Goal: Navigation & Orientation: Find specific page/section

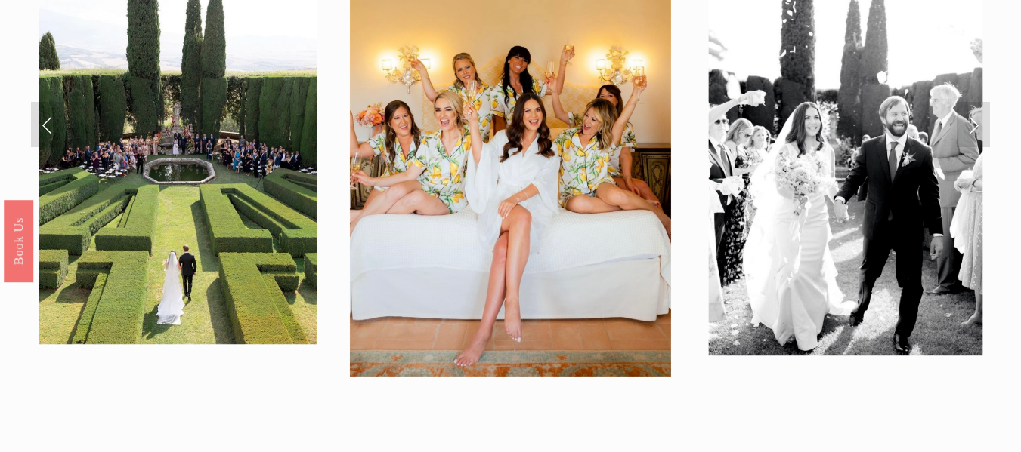
scroll to position [1622, 0]
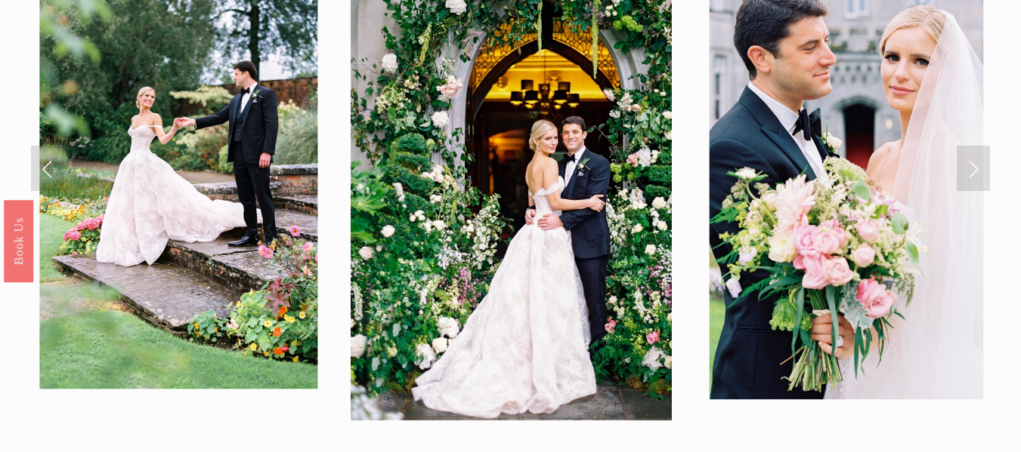
click at [968, 146] on link "Next Slide" at bounding box center [972, 168] width 33 height 45
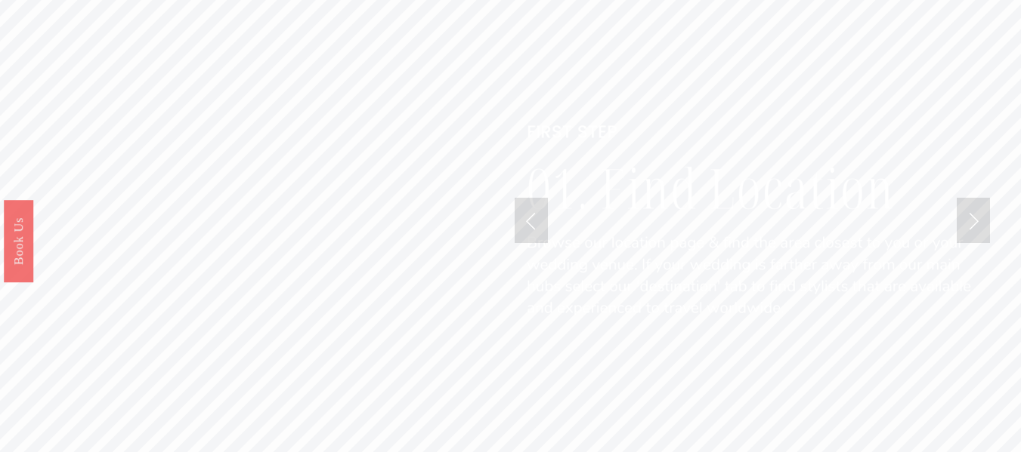
scroll to position [3479, 0]
click at [975, 209] on link "Next Slide" at bounding box center [972, 228] width 33 height 45
click at [632, 178] on img at bounding box center [749, 229] width 470 height 470
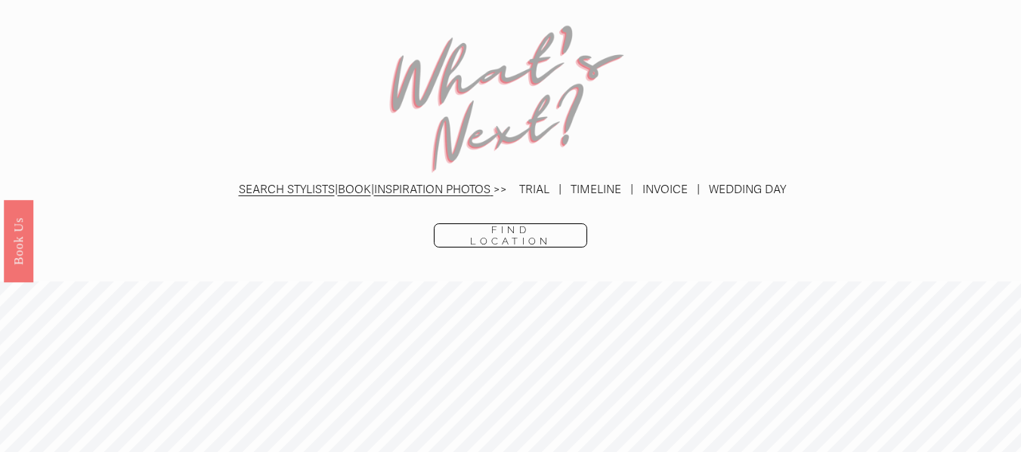
scroll to position [3131, 0]
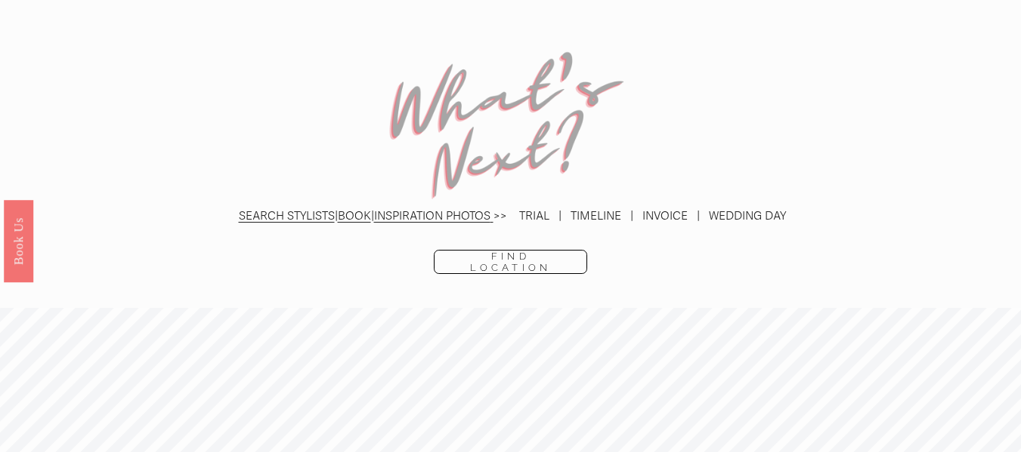
click at [530, 250] on link "Find Location" at bounding box center [510, 262] width 153 height 24
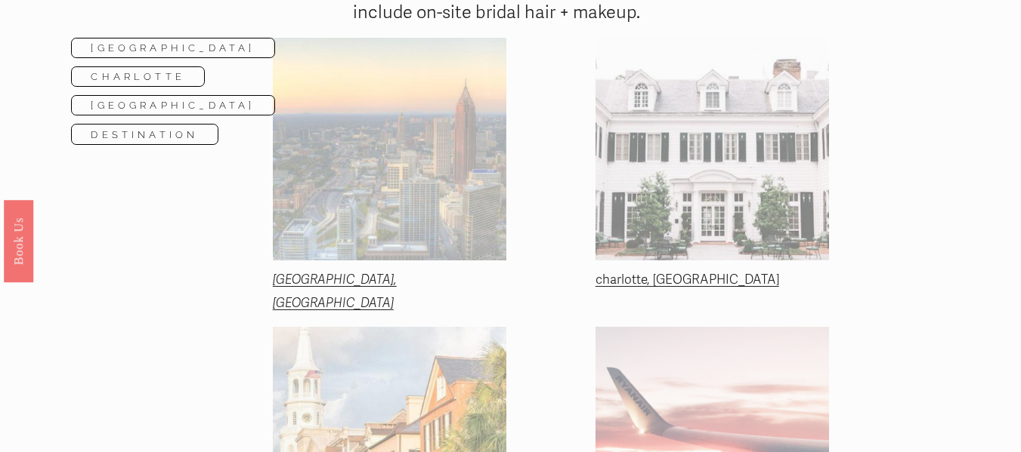
scroll to position [255, 0]
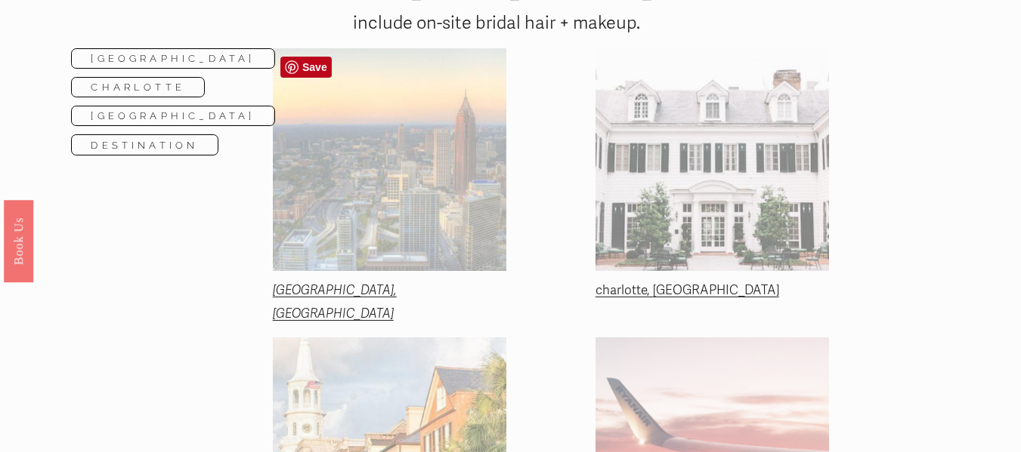
click at [381, 208] on div at bounding box center [389, 159] width 233 height 223
